Goal: Navigation & Orientation: Find specific page/section

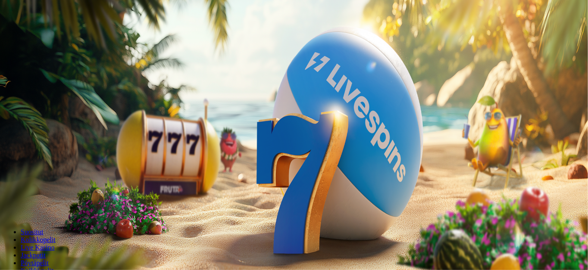
click at [58, 34] on span "Kirjaudu" at bounding box center [59, 31] width 21 height 6
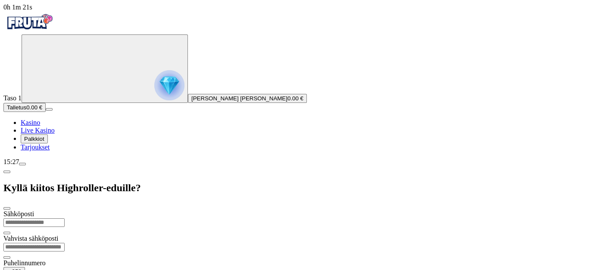
click at [73, 166] on div "15:27" at bounding box center [294, 162] width 583 height 8
click at [22, 164] on span "menu icon" at bounding box center [22, 164] width 0 height 0
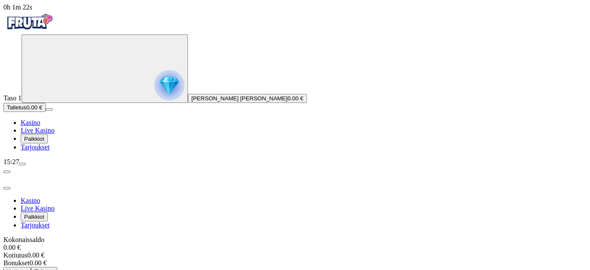
click at [44, 142] on span "Palkkiot" at bounding box center [34, 139] width 20 height 6
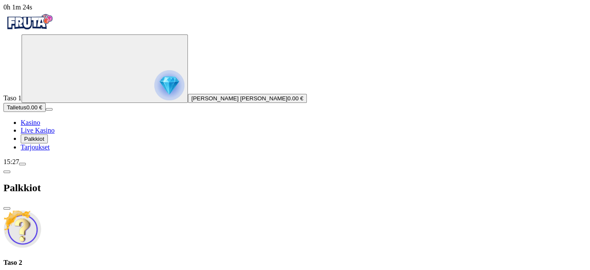
click at [7, 209] on span "close icon" at bounding box center [7, 209] width 0 height 0
